Goal: Navigation & Orientation: Find specific page/section

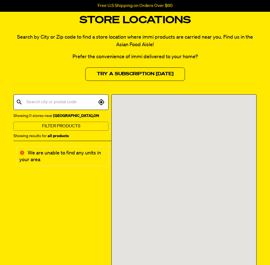
scroll to position [31, 0]
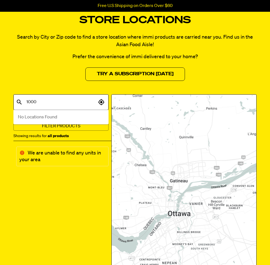
type input "10001"
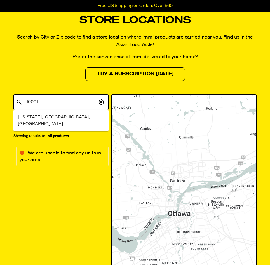
click at [54, 117] on span "[US_STATE], [GEOGRAPHIC_DATA], [GEOGRAPHIC_DATA]" at bounding box center [61, 120] width 86 height 13
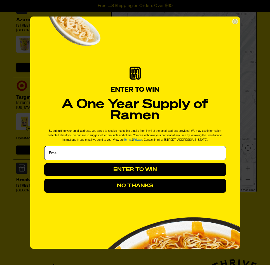
scroll to position [2125, 0]
click at [153, 190] on button "NO THANKS" at bounding box center [135, 186] width 182 height 14
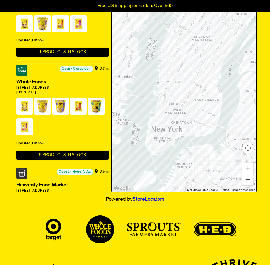
scroll to position [0, 0]
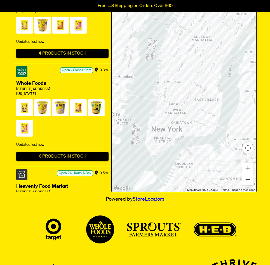
click at [247, 181] on button "Zoom out" at bounding box center [248, 179] width 11 height 11
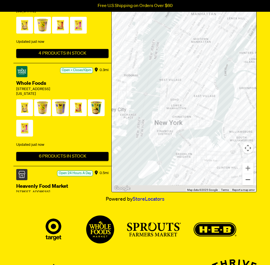
click at [247, 181] on button "Zoom out" at bounding box center [248, 179] width 11 height 11
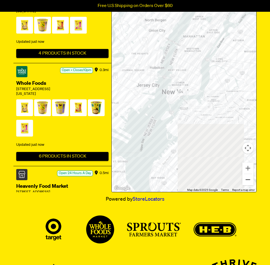
click at [247, 181] on button "Zoom out" at bounding box center [248, 179] width 11 height 11
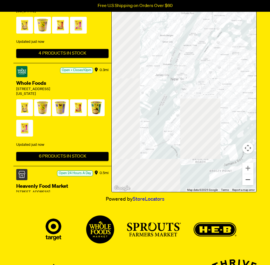
click at [247, 181] on button "Zoom out" at bounding box center [248, 179] width 11 height 11
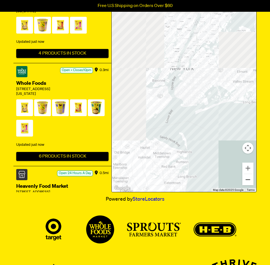
click at [247, 181] on button "Zoom out" at bounding box center [248, 179] width 11 height 11
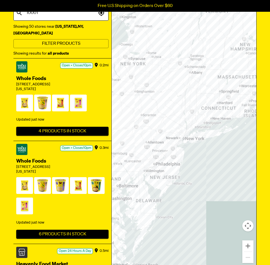
scroll to position [117, 0]
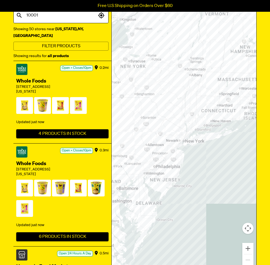
drag, startPoint x: 158, startPoint y: 76, endPoint x: 210, endPoint y: 75, distance: 52.1
click at [210, 75] on div at bounding box center [184, 140] width 145 height 265
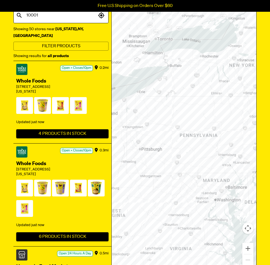
scroll to position [0, 0]
